Goal: Contribute content: Contribute content

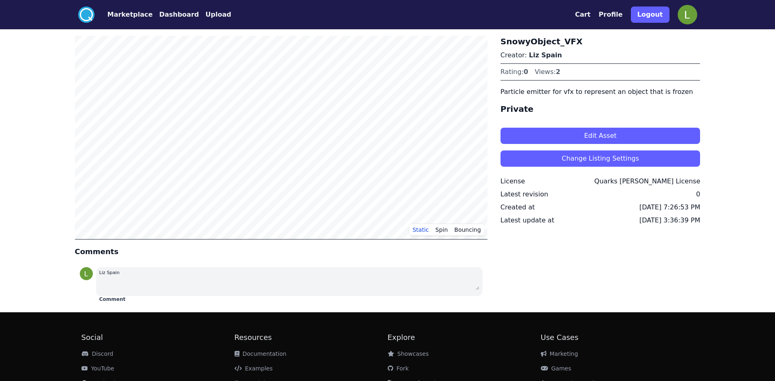
click at [205, 15] on button "Upload" at bounding box center [218, 15] width 26 height 10
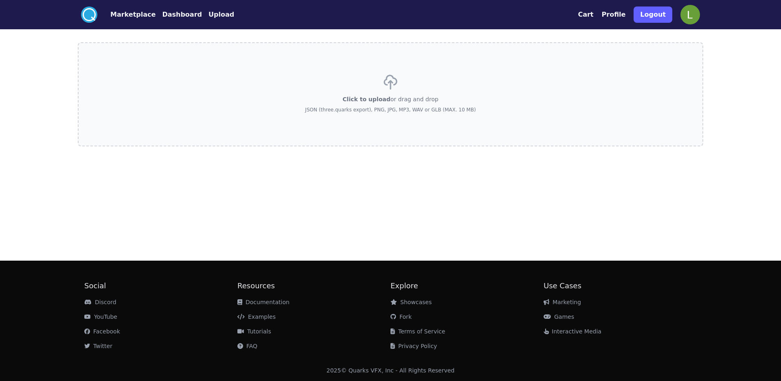
click at [179, 13] on button "Dashboard" at bounding box center [182, 15] width 40 height 10
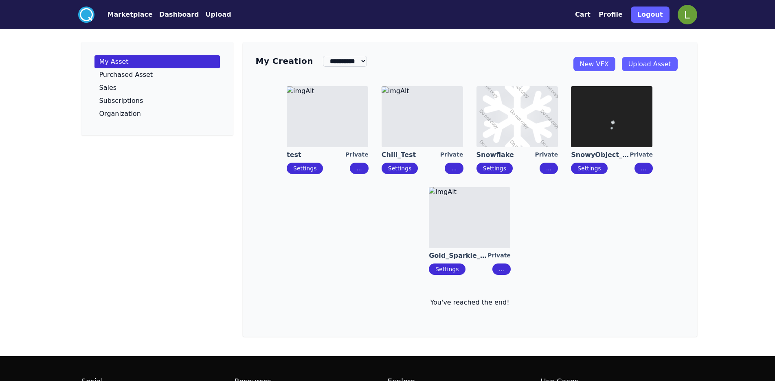
click at [647, 65] on link "Upload Asset" at bounding box center [650, 64] width 56 height 14
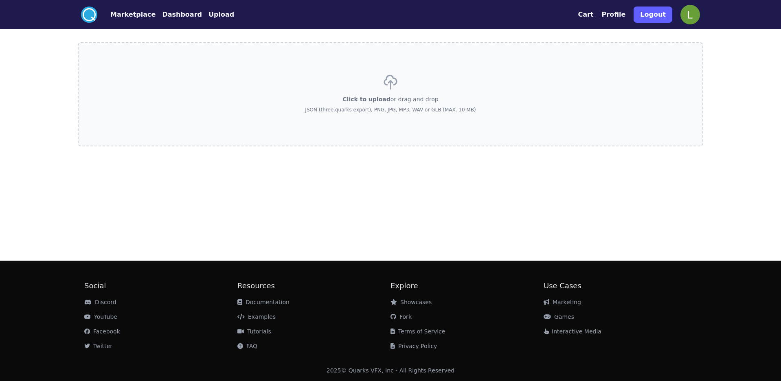
click at [357, 109] on p "JSON (three.quarks export), PNG, JPG, MP3, WAV or GLB (MAX. 10 MB)" at bounding box center [390, 110] width 171 height 7
click at [0, 0] on input "Click to upload or drag and drop JSON (three.quarks export), PNG, JPG, MP3, WAV…" at bounding box center [0, 0] width 0 height 0
click at [208, 15] on button "Upload" at bounding box center [221, 15] width 26 height 10
click at [167, 11] on button "Dashboard" at bounding box center [182, 15] width 40 height 10
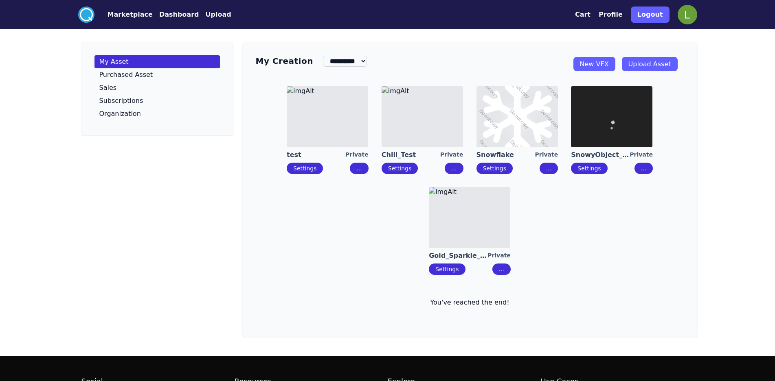
click at [610, 66] on link "New VFX" at bounding box center [594, 64] width 42 height 14
